Goal: Task Accomplishment & Management: Use online tool/utility

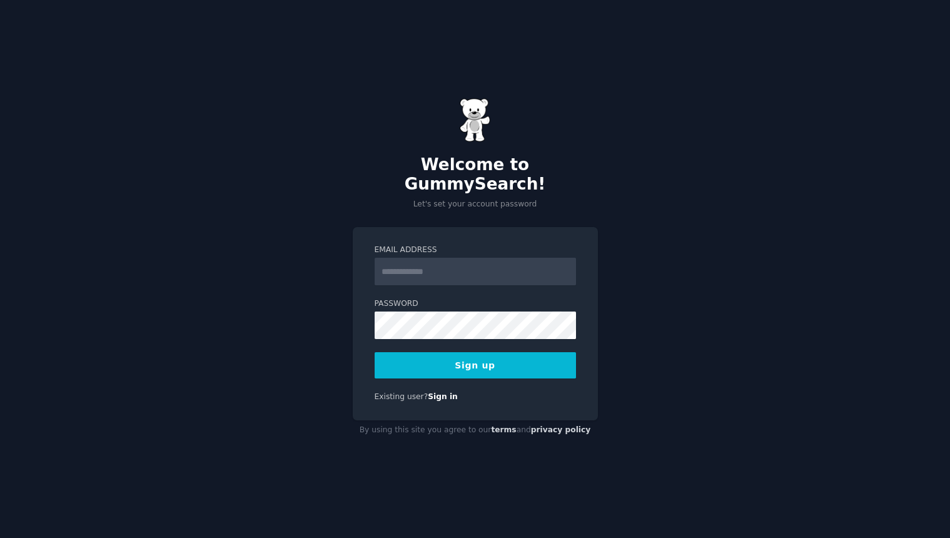
click at [421, 261] on input "Email Address" at bounding box center [475, 272] width 201 height 28
click at [0, 537] on com-1password-button at bounding box center [0, 538] width 0 height 0
type input "**********"
click at [466, 356] on button "Sign up" at bounding box center [475, 365] width 201 height 26
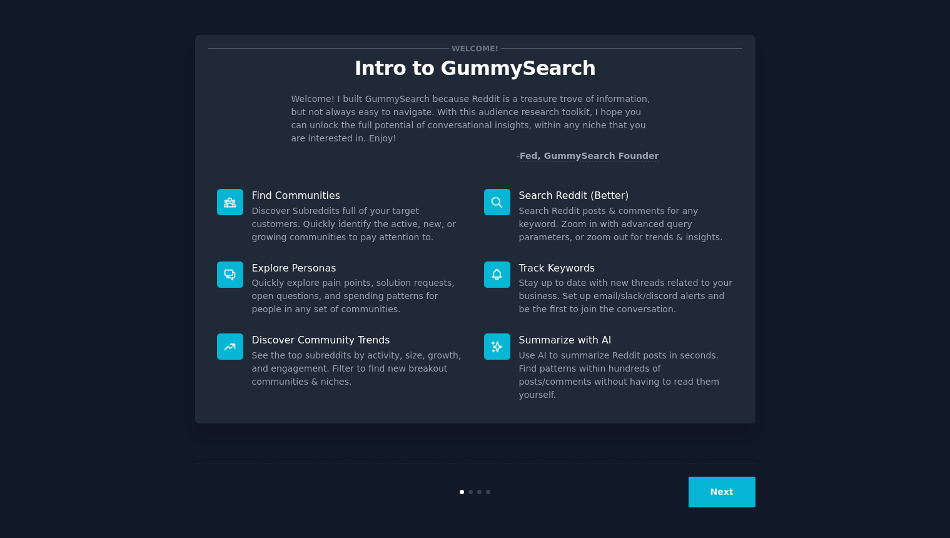
click at [737, 492] on button "Next" at bounding box center [721, 491] width 67 height 31
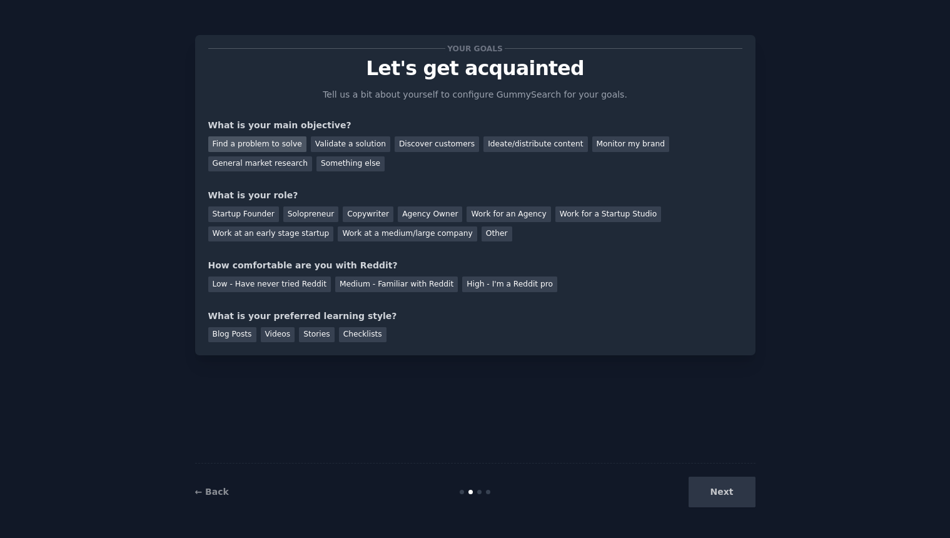
click at [275, 143] on div "Find a problem to solve" at bounding box center [257, 144] width 98 height 16
click at [308, 214] on div "Solopreneur" at bounding box center [310, 214] width 55 height 16
click at [390, 283] on div "Medium - Familiar with Reddit" at bounding box center [396, 284] width 123 height 16
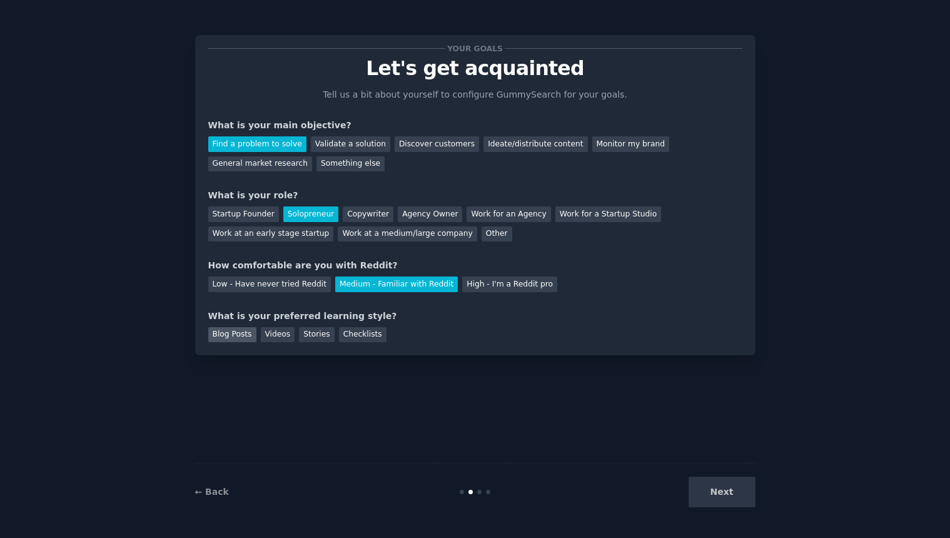
click at [240, 338] on div "Blog Posts" at bounding box center [232, 335] width 48 height 16
click at [278, 338] on div "Videos" at bounding box center [278, 335] width 34 height 16
click at [320, 333] on div "Stories" at bounding box center [316, 335] width 35 height 16
click at [244, 339] on div "Blog Posts" at bounding box center [232, 335] width 48 height 16
click at [725, 489] on button "Next" at bounding box center [721, 491] width 67 height 31
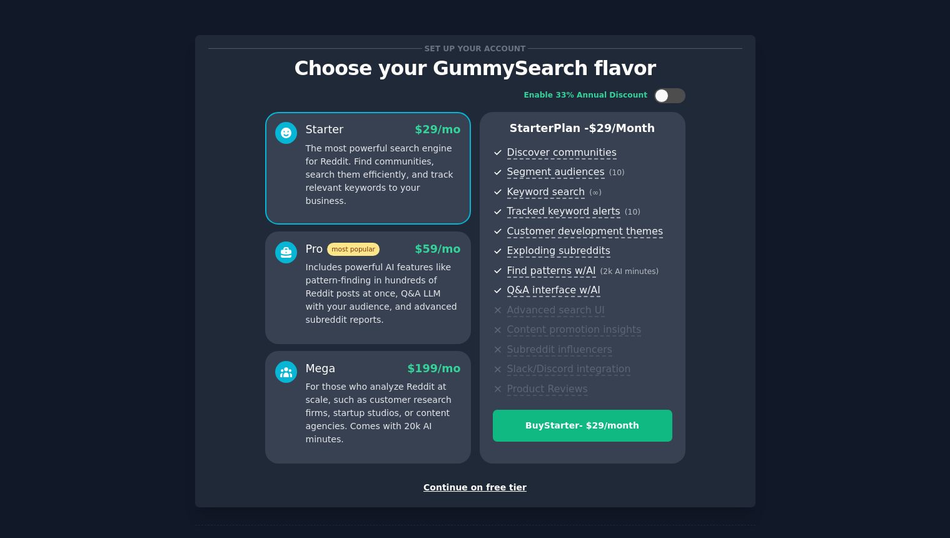
click at [497, 488] on div "Continue on free tier" at bounding box center [475, 487] width 534 height 13
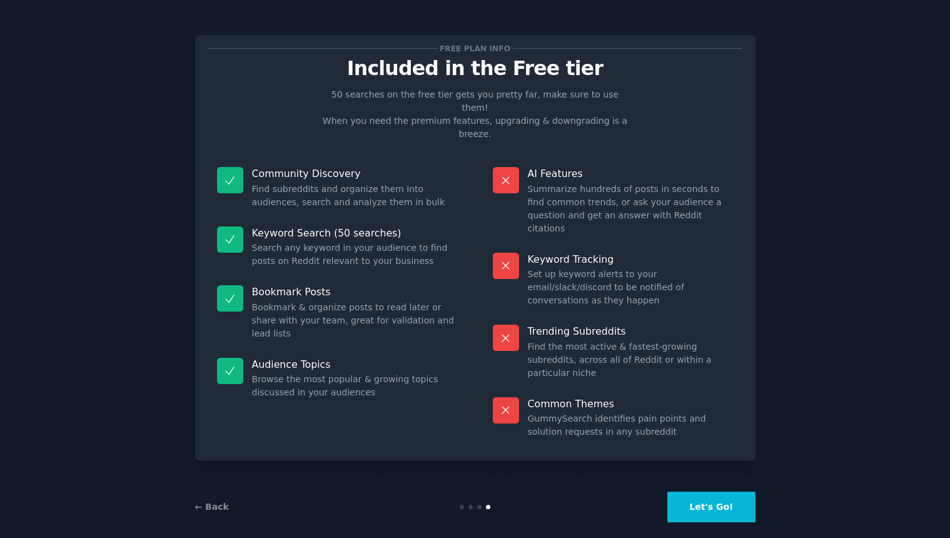
click at [735, 499] on button "Let's Go!" at bounding box center [711, 506] width 88 height 31
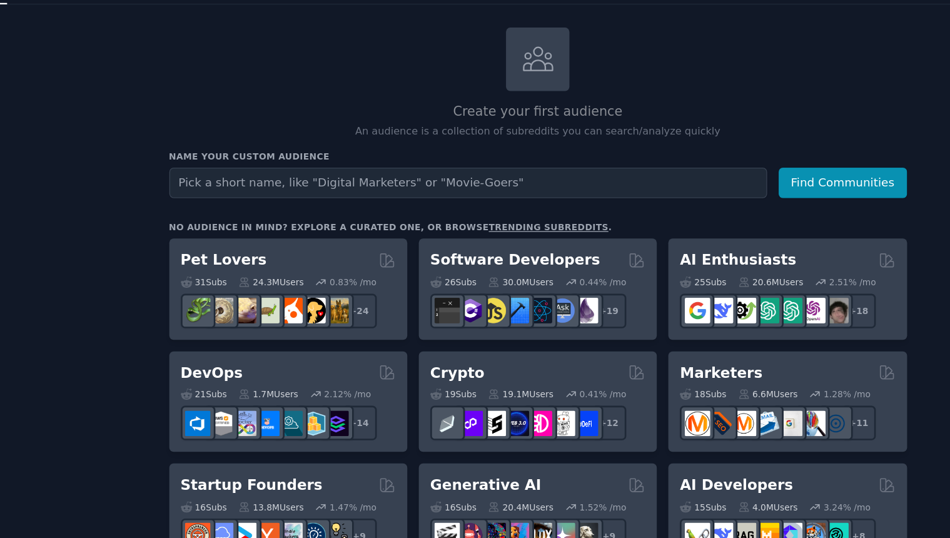
click at [403, 195] on input "text" at bounding box center [444, 197] width 454 height 23
type input "food photographer"
click at [680, 186] on button "Find Communities" at bounding box center [729, 197] width 98 height 23
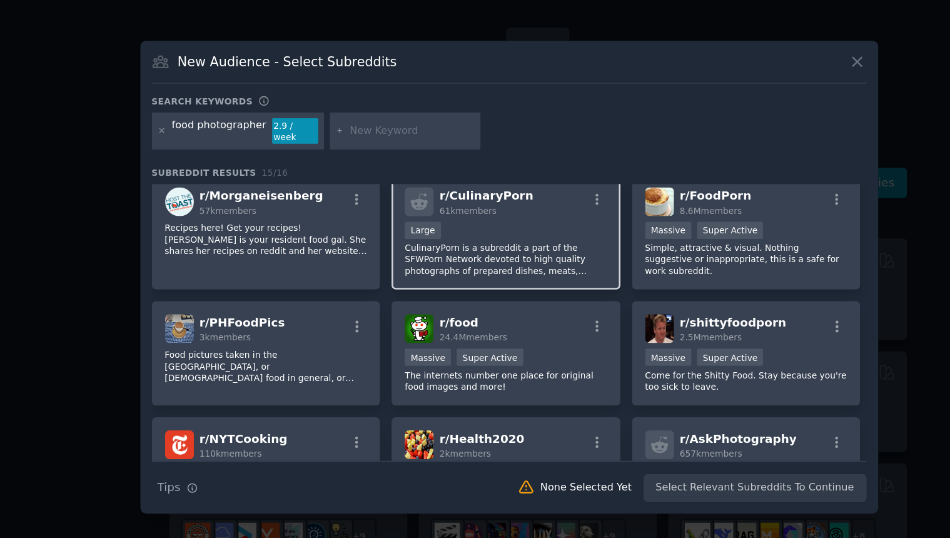
scroll to position [105, 0]
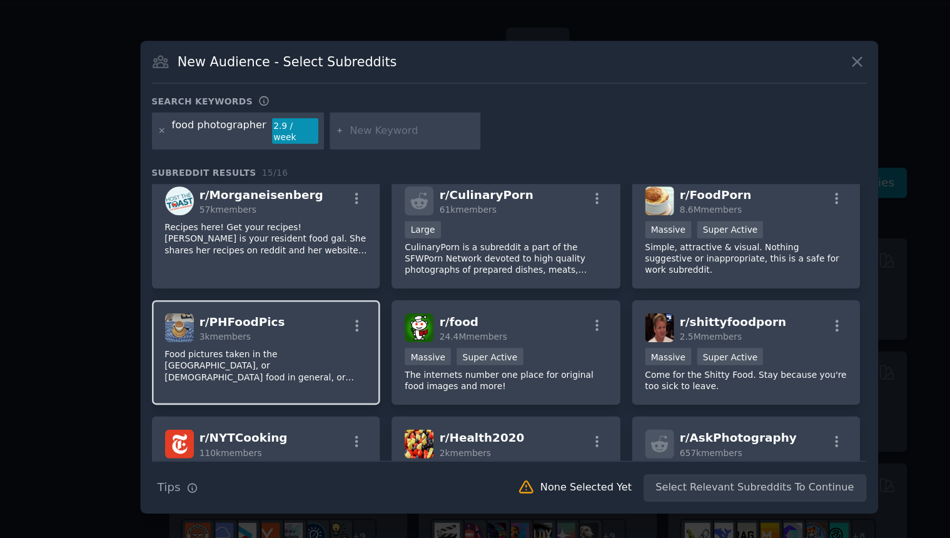
click at [278, 301] on span "r/ PHFoodPics" at bounding box center [272, 303] width 65 height 10
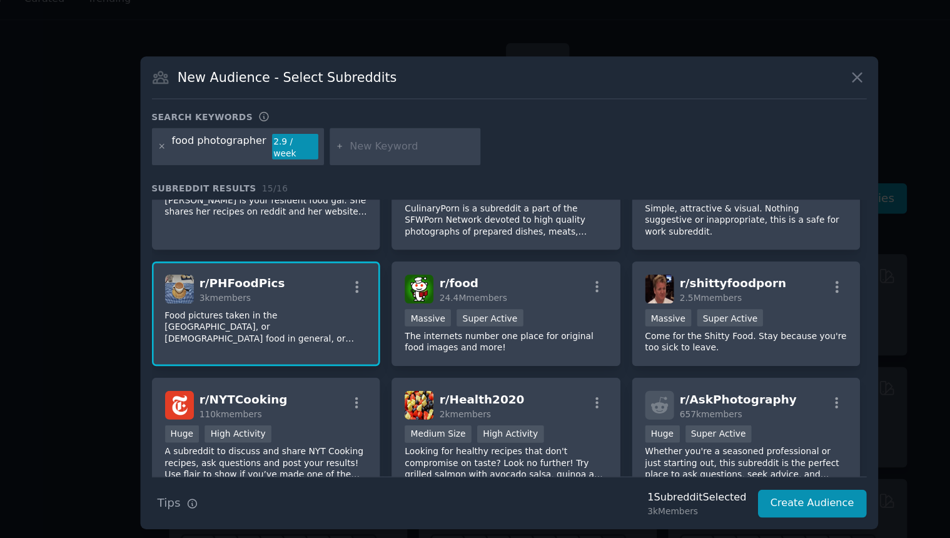
scroll to position [160, 0]
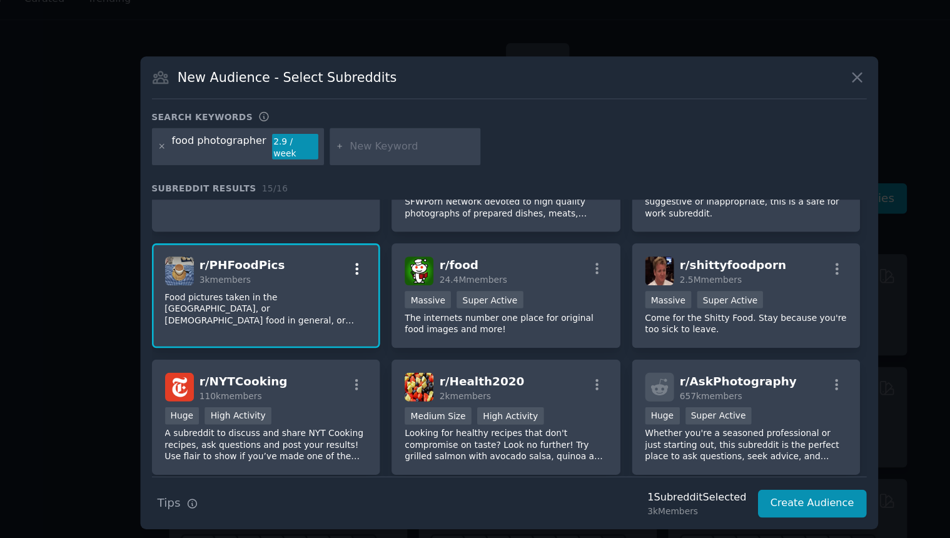
click at [355, 245] on icon "button" at bounding box center [359, 250] width 11 height 11
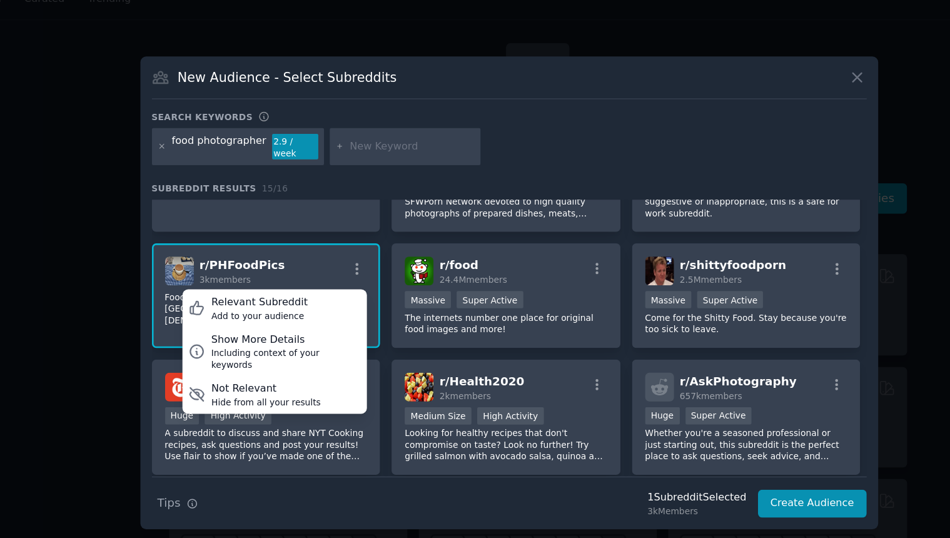
click at [337, 243] on div "r/ PHFoodPics 3k members Relevant Subreddit Add to your audience Show More Deta…" at bounding box center [291, 252] width 154 height 22
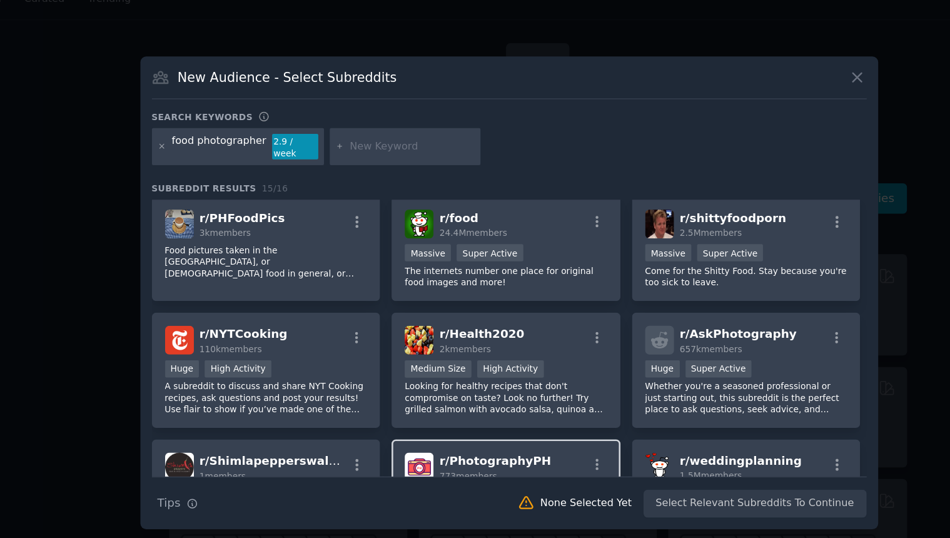
scroll to position [128, 0]
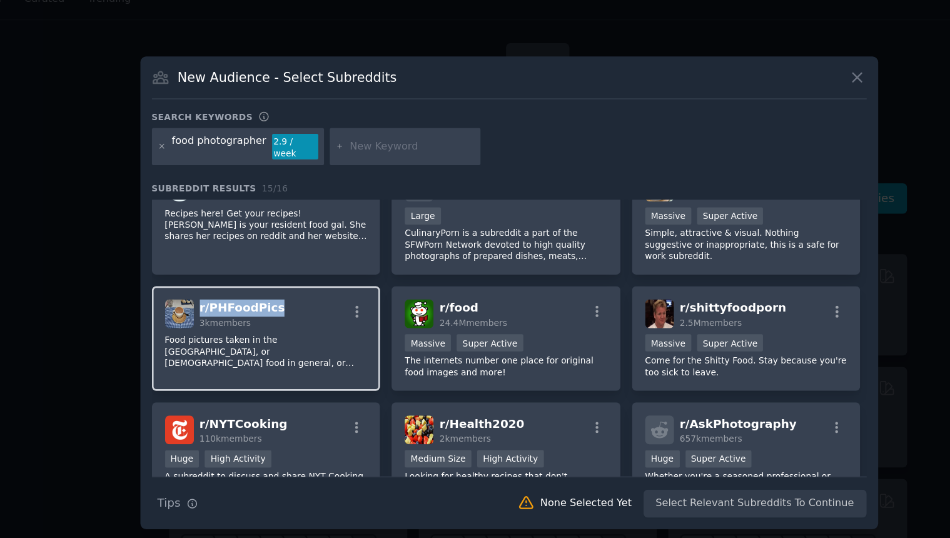
drag, startPoint x: 303, startPoint y: 279, endPoint x: 238, endPoint y: 281, distance: 65.1
click at [238, 281] on div "r/ PHFoodPics 3k members" at bounding box center [291, 285] width 154 height 22
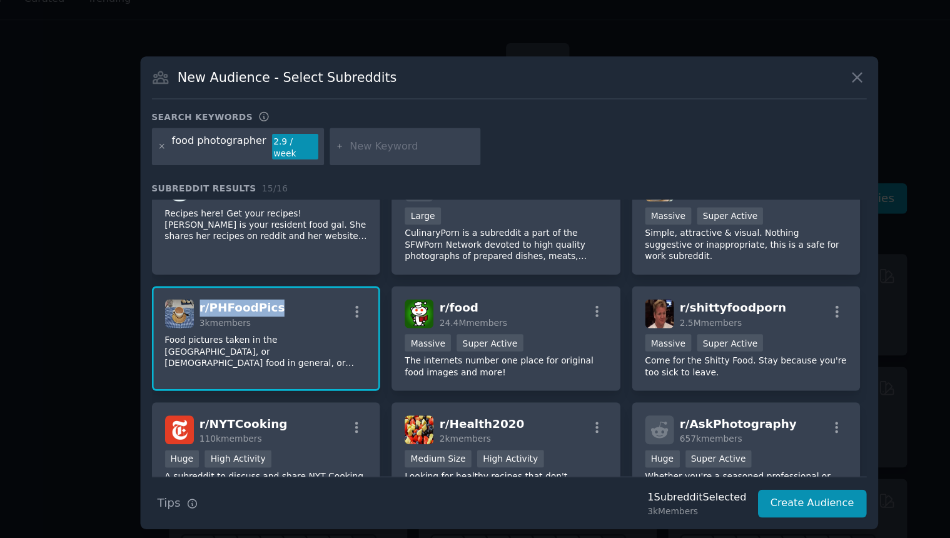
copy span "r/ PHFoodPics"
click at [493, 144] on div "Search keywords" at bounding box center [475, 137] width 543 height 13
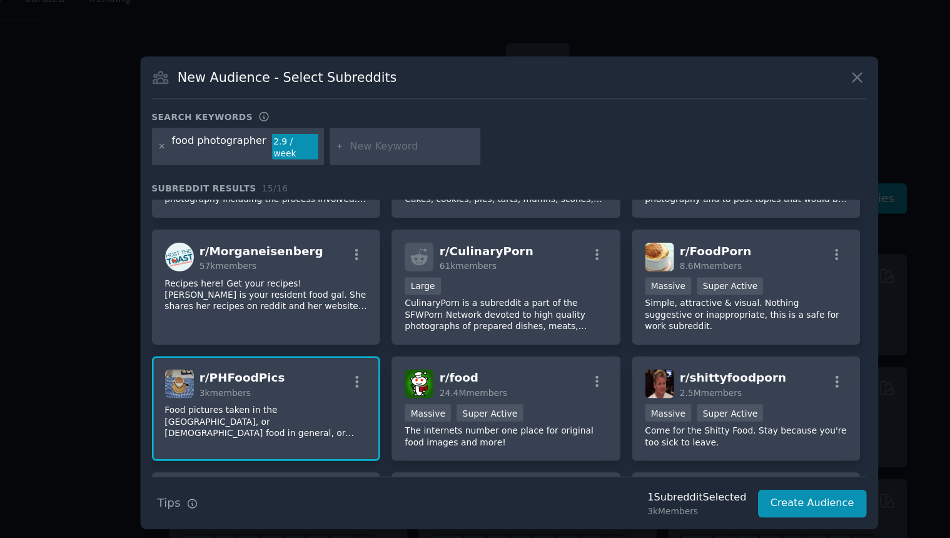
scroll to position [0, 0]
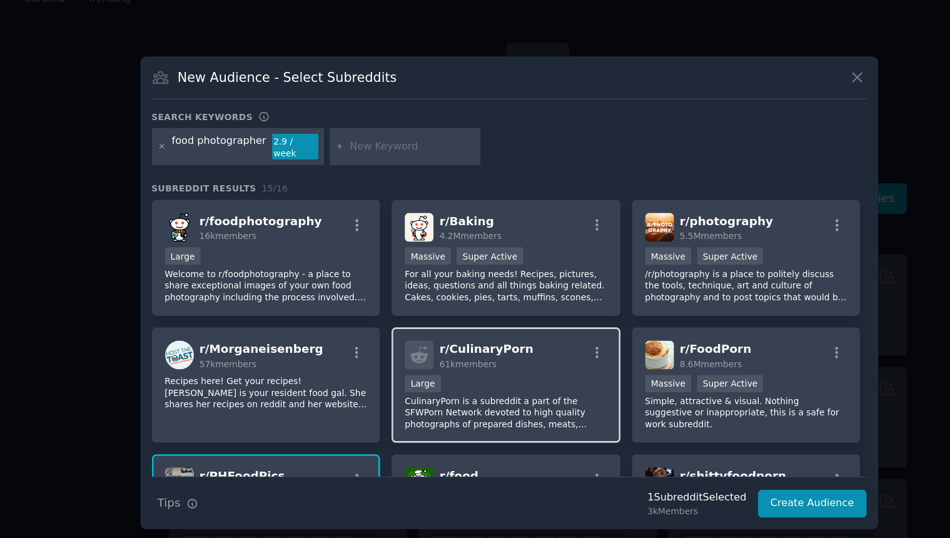
click at [478, 322] on div "61k members" at bounding box center [457, 322] width 71 height 9
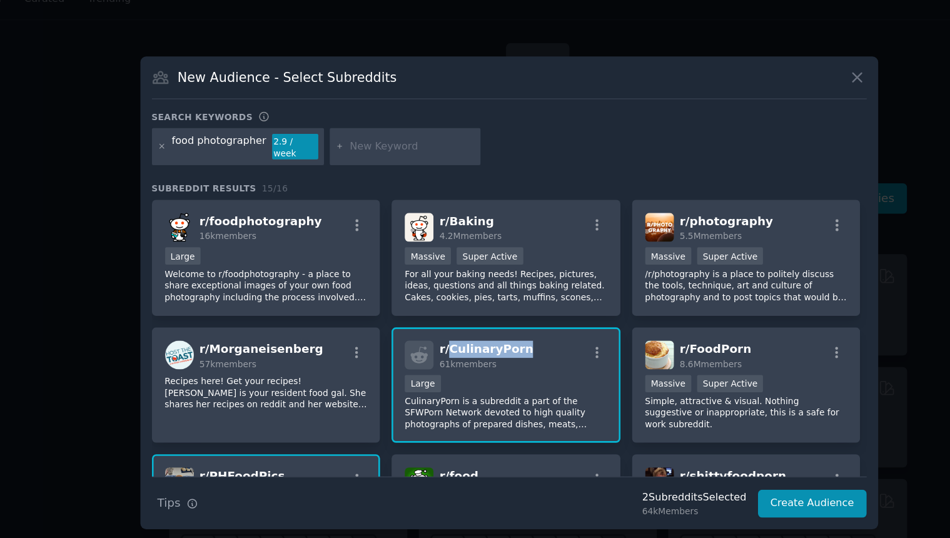
drag, startPoint x: 485, startPoint y: 308, endPoint x: 428, endPoint y: 309, distance: 56.9
click at [428, 309] on div "r/ CulinaryPorn 61k members" at bounding box center [473, 316] width 154 height 22
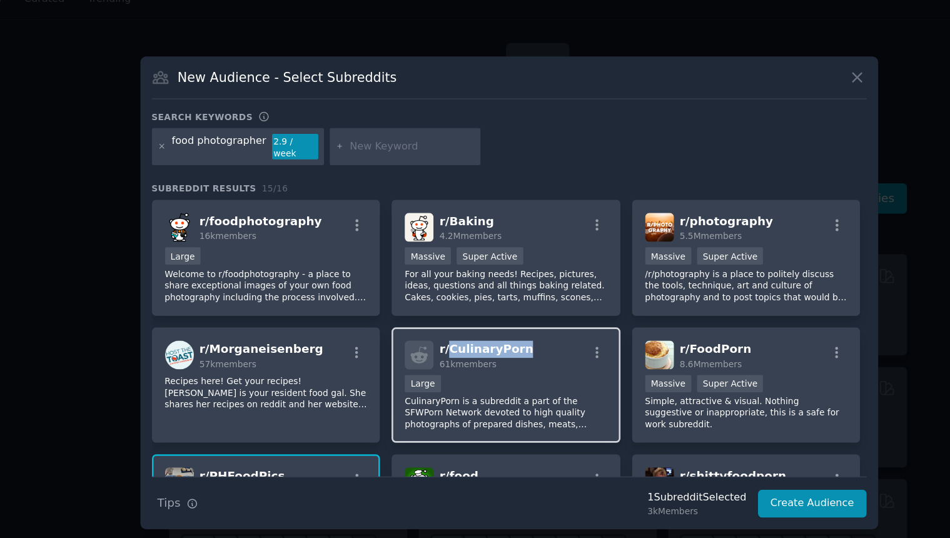
copy span "CulinaryPorn"
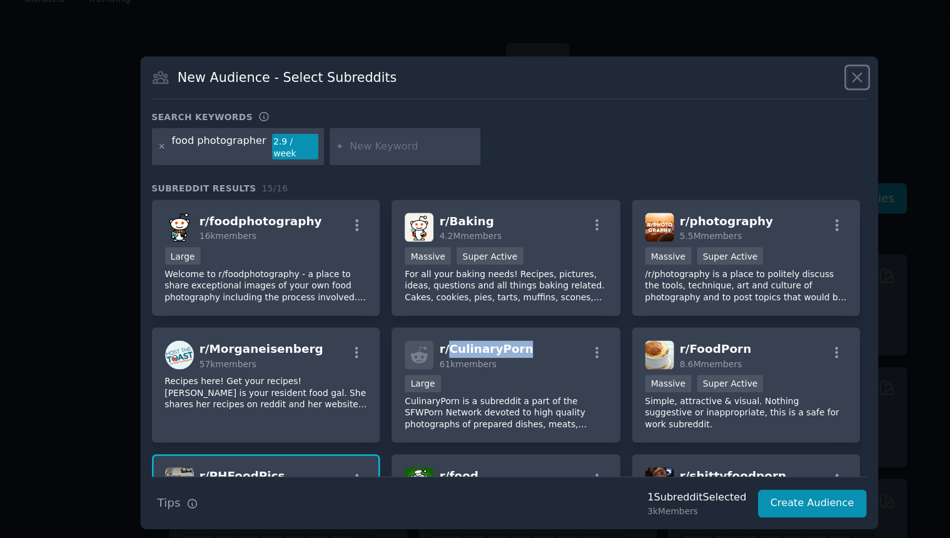
click at [742, 111] on icon at bounding box center [739, 105] width 13 height 13
